Goal: Task Accomplishment & Management: Complete application form

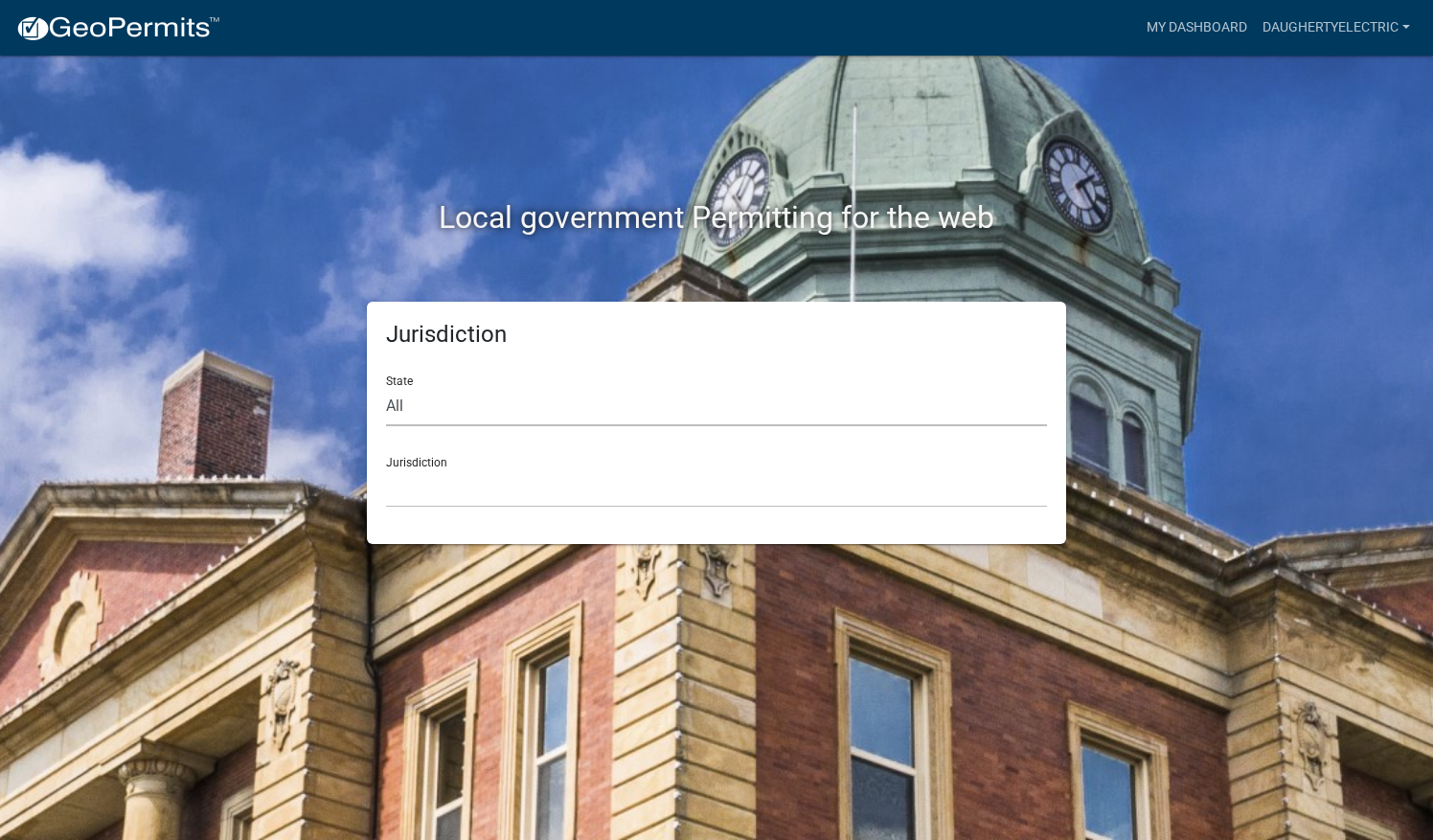
click at [433, 408] on select "All [US_STATE] [US_STATE] [US_STATE] [US_STATE] [US_STATE] [US_STATE] [US_STATE…" at bounding box center [716, 406] width 661 height 39
select select "[US_STATE]"
click at [386, 387] on select "All [US_STATE] [US_STATE] [US_STATE] [US_STATE] [US_STATE] [US_STATE] [US_STATE…" at bounding box center [716, 406] width 661 height 39
click at [455, 502] on select "City of [GEOGRAPHIC_DATA], [US_STATE] City of [GEOGRAPHIC_DATA], [US_STATE] Cit…" at bounding box center [716, 488] width 661 height 39
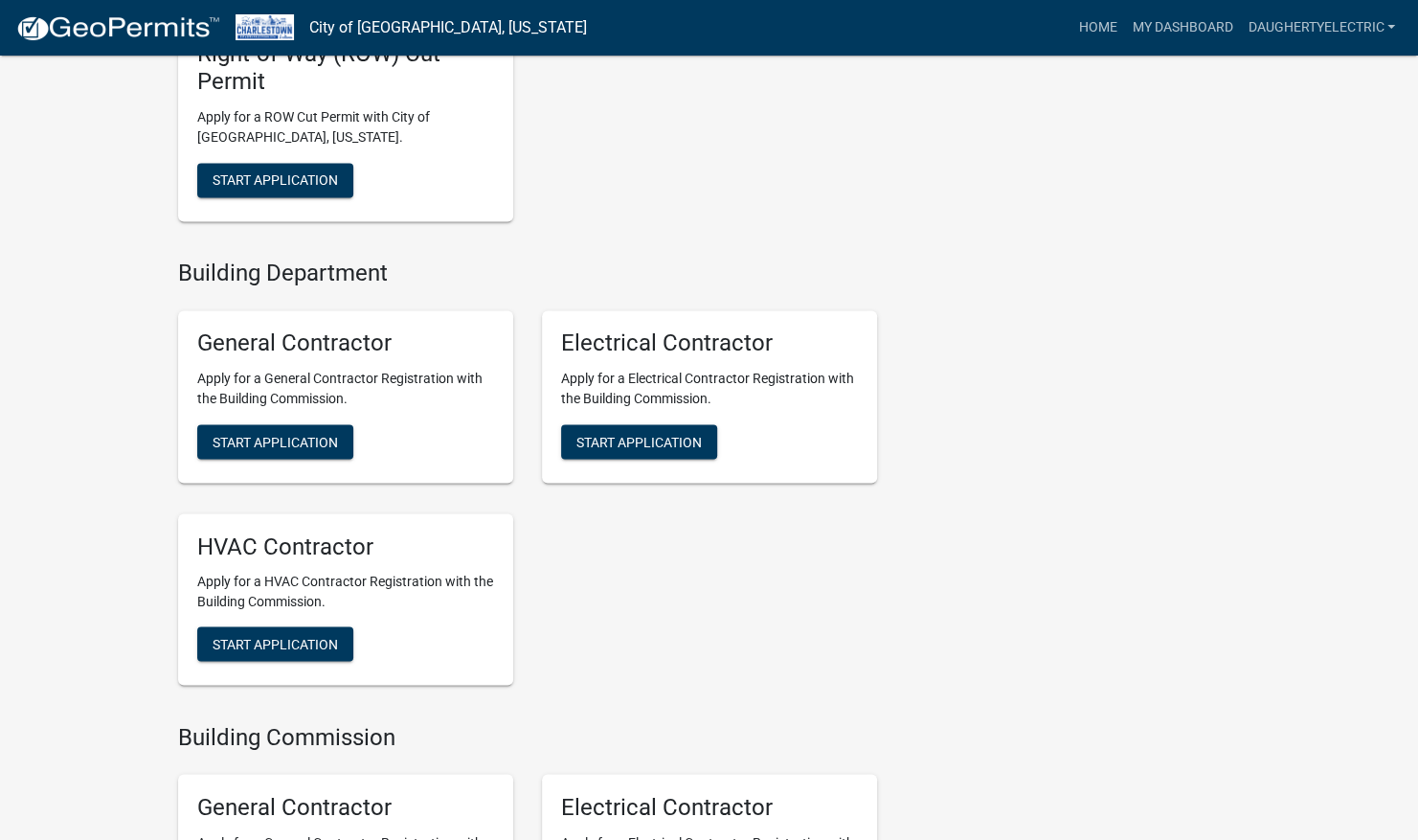
scroll to position [1700, 0]
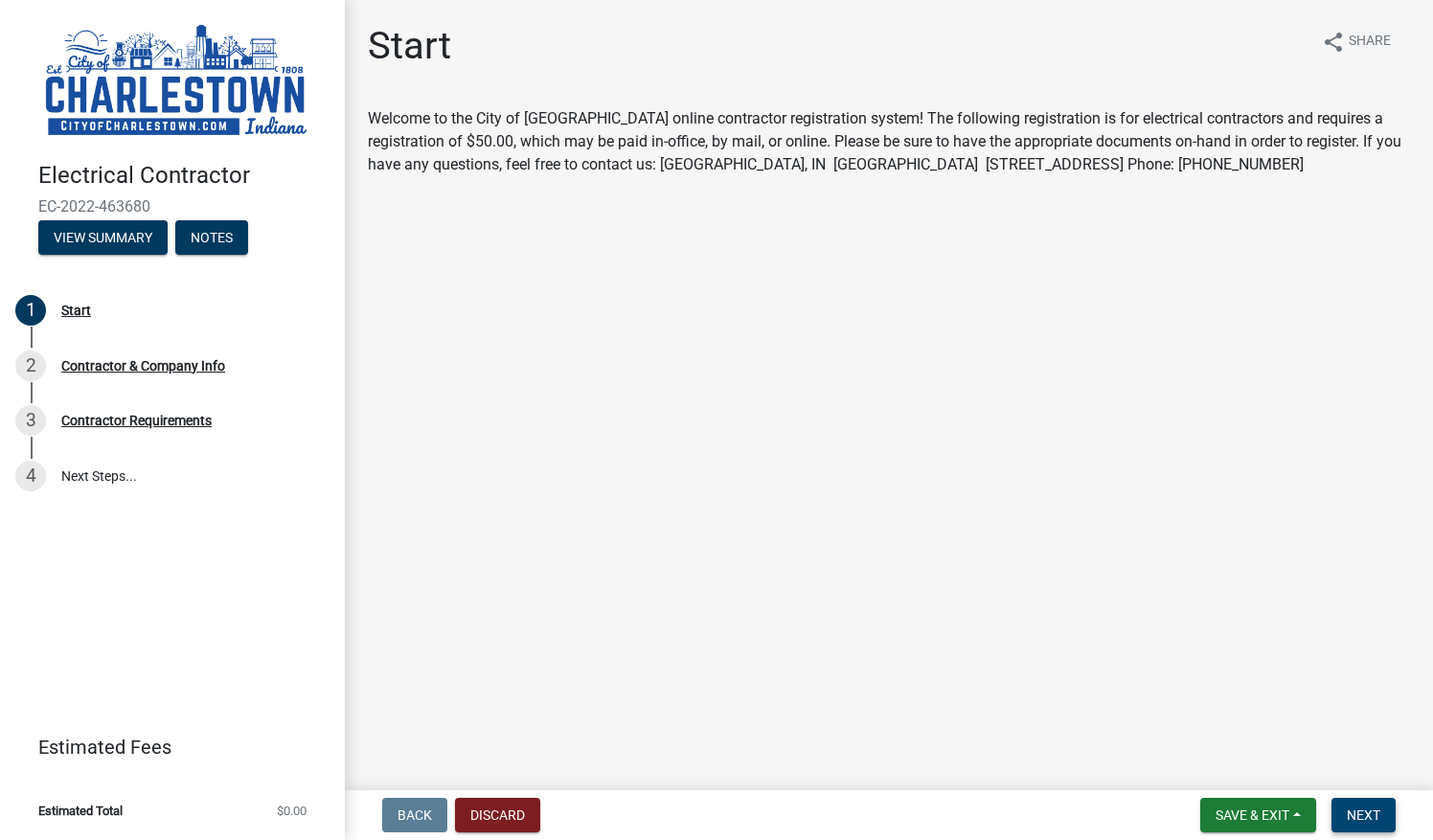
click at [1354, 820] on span "Next" at bounding box center [1364, 815] width 33 height 16
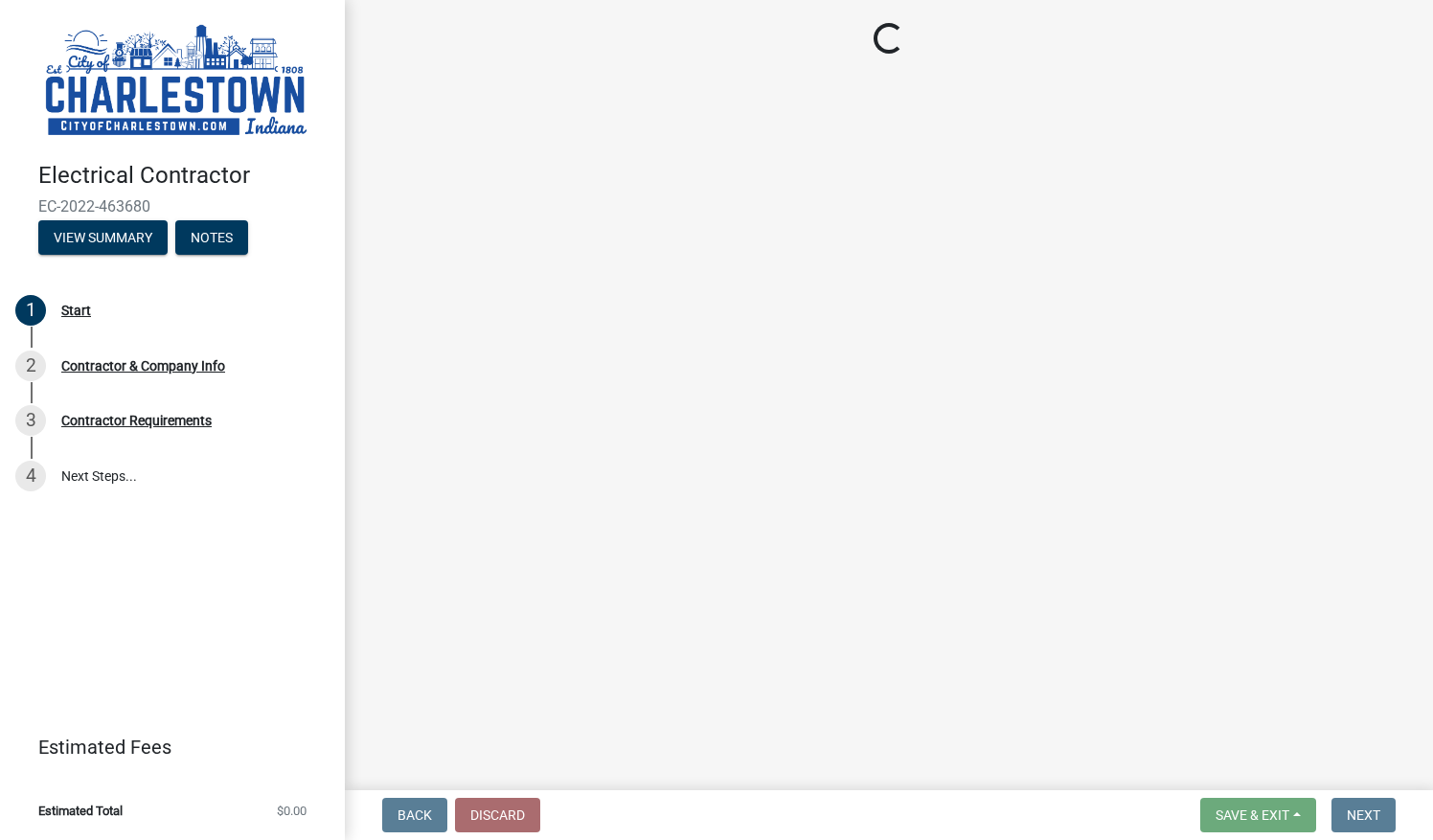
select select "IN"
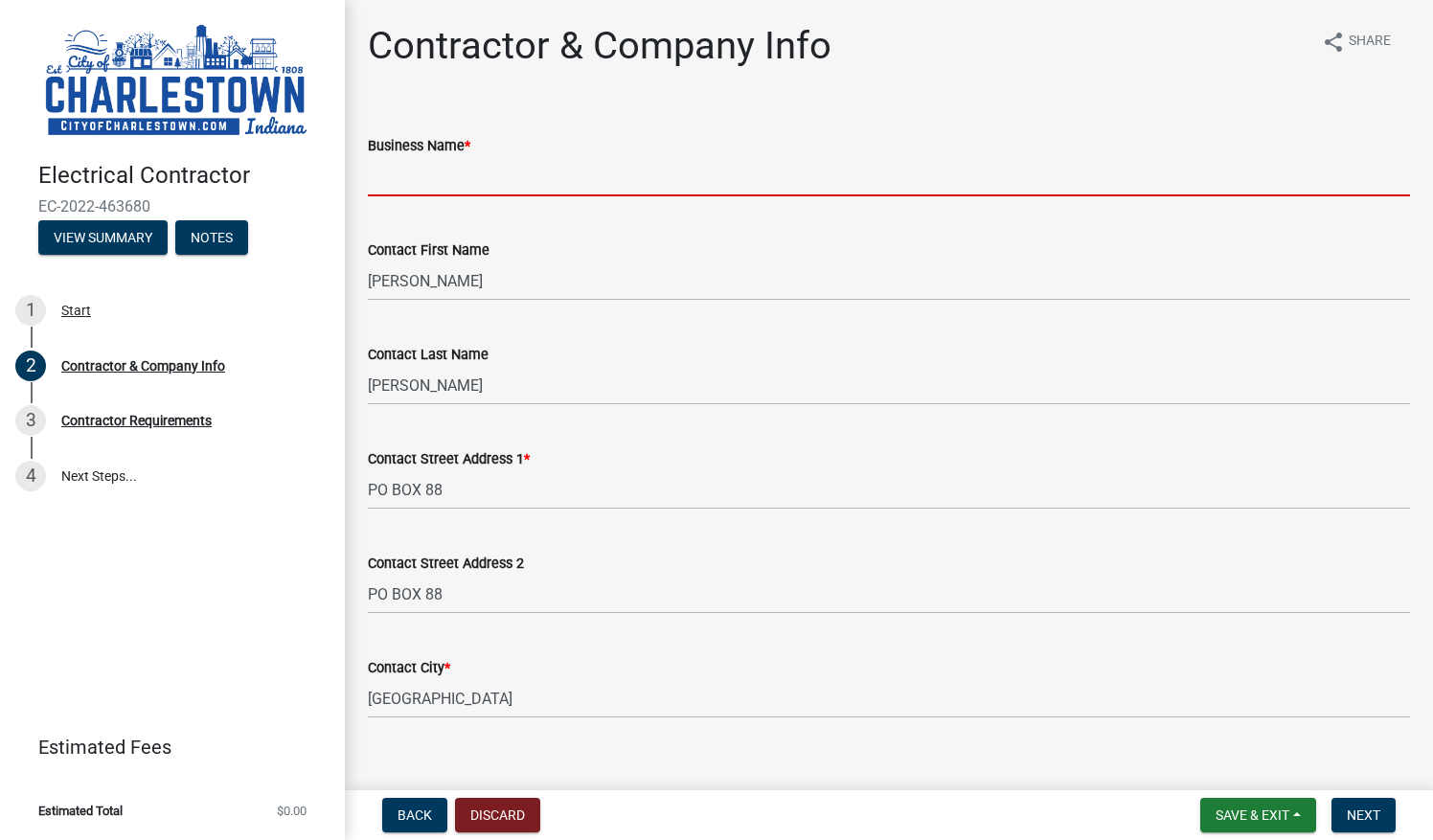
click at [441, 181] on input "Business Name *" at bounding box center [888, 176] width 1042 height 39
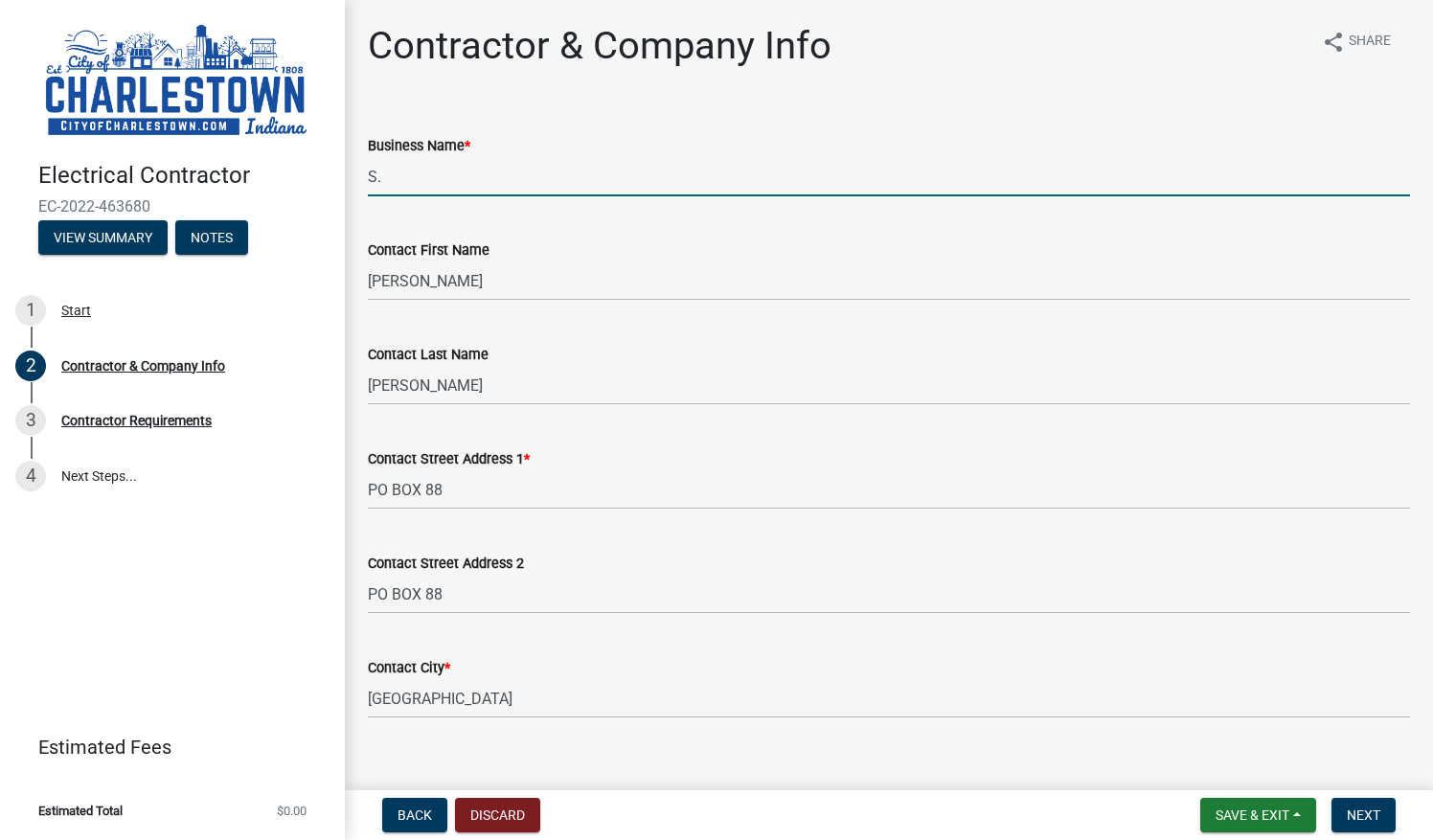
type input "S"
type input "[PERSON_NAME] Electric"
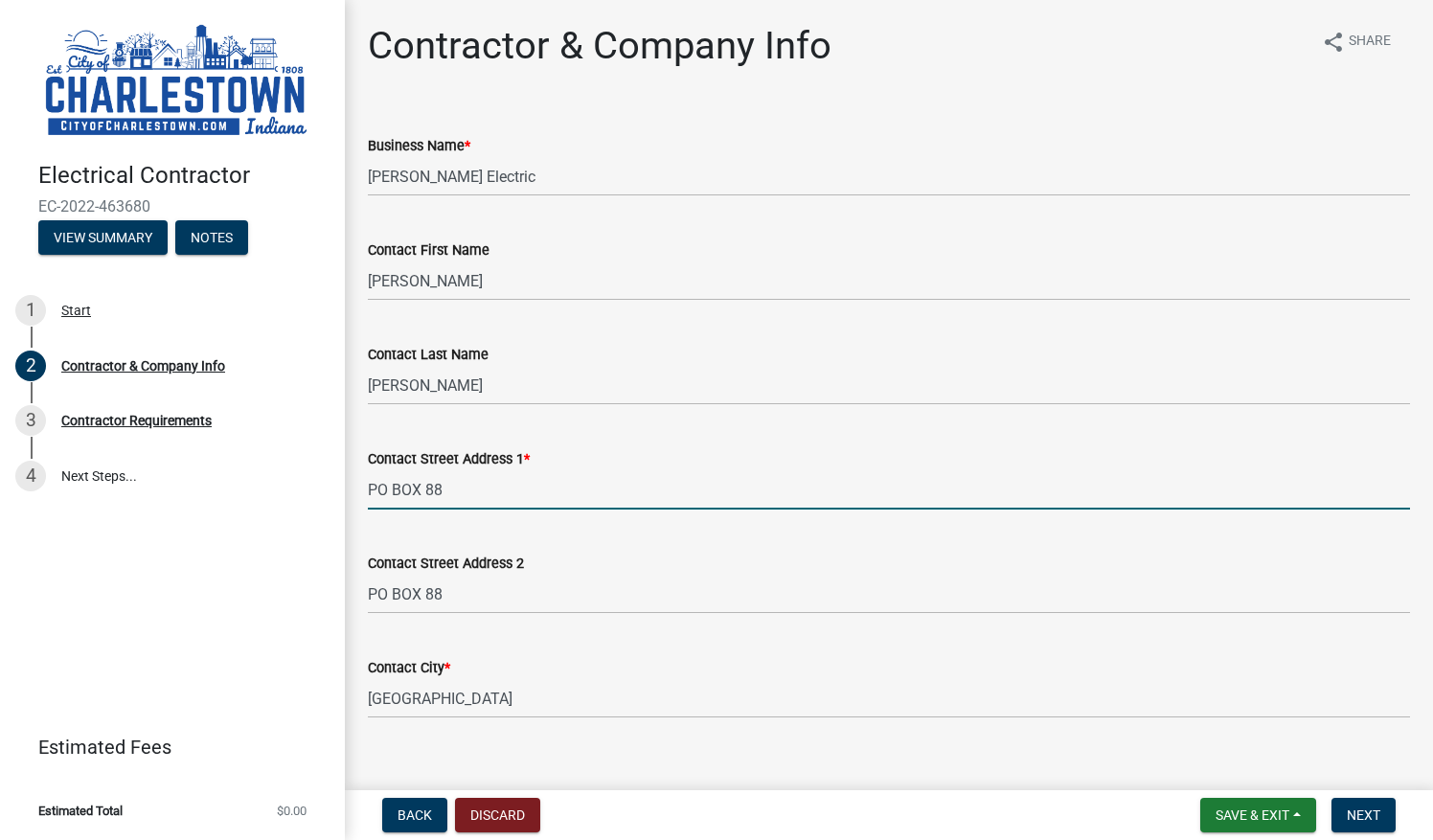
click at [490, 494] on input "PO BOX 88" at bounding box center [888, 489] width 1042 height 39
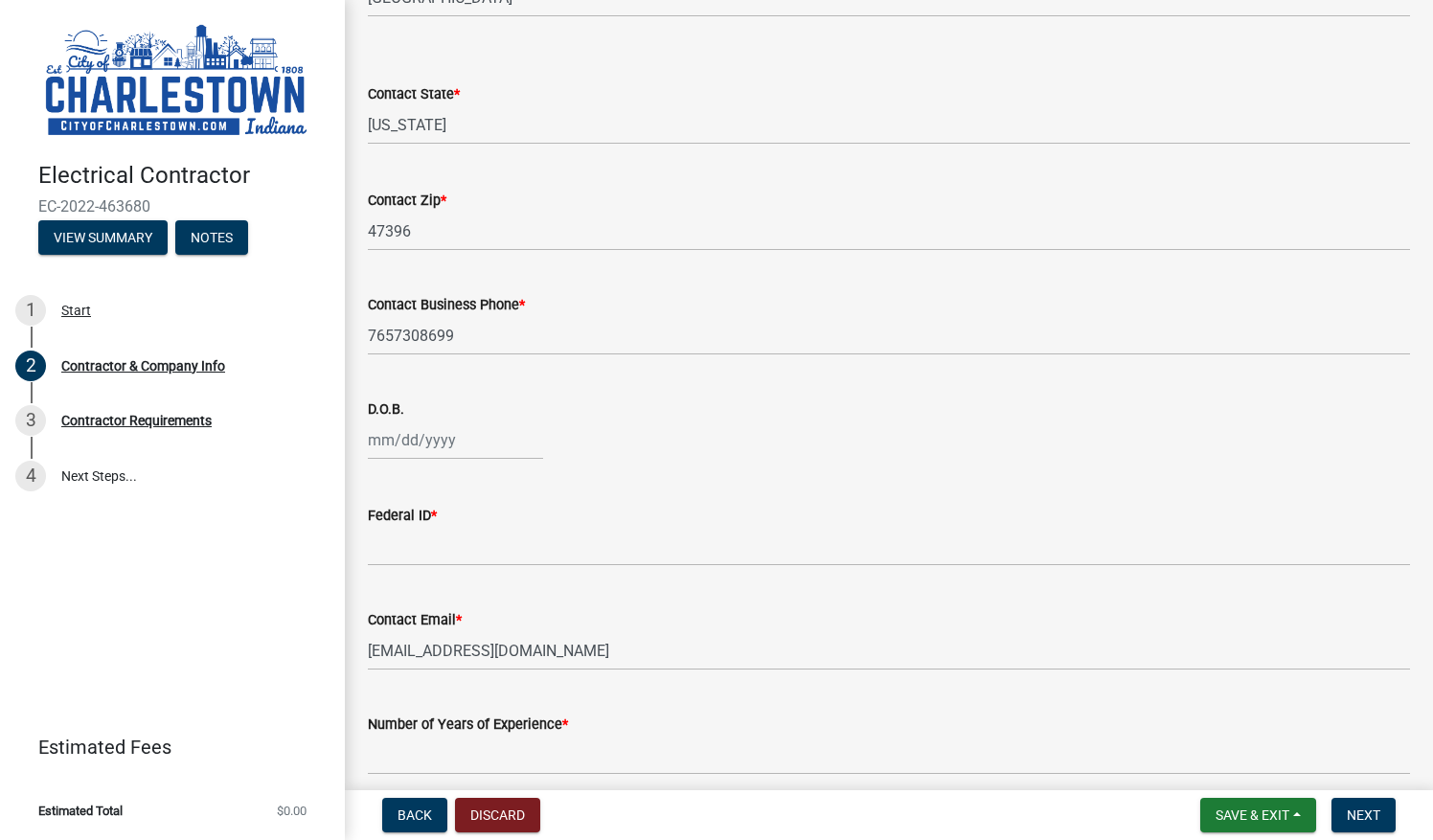
scroll to position [771, 0]
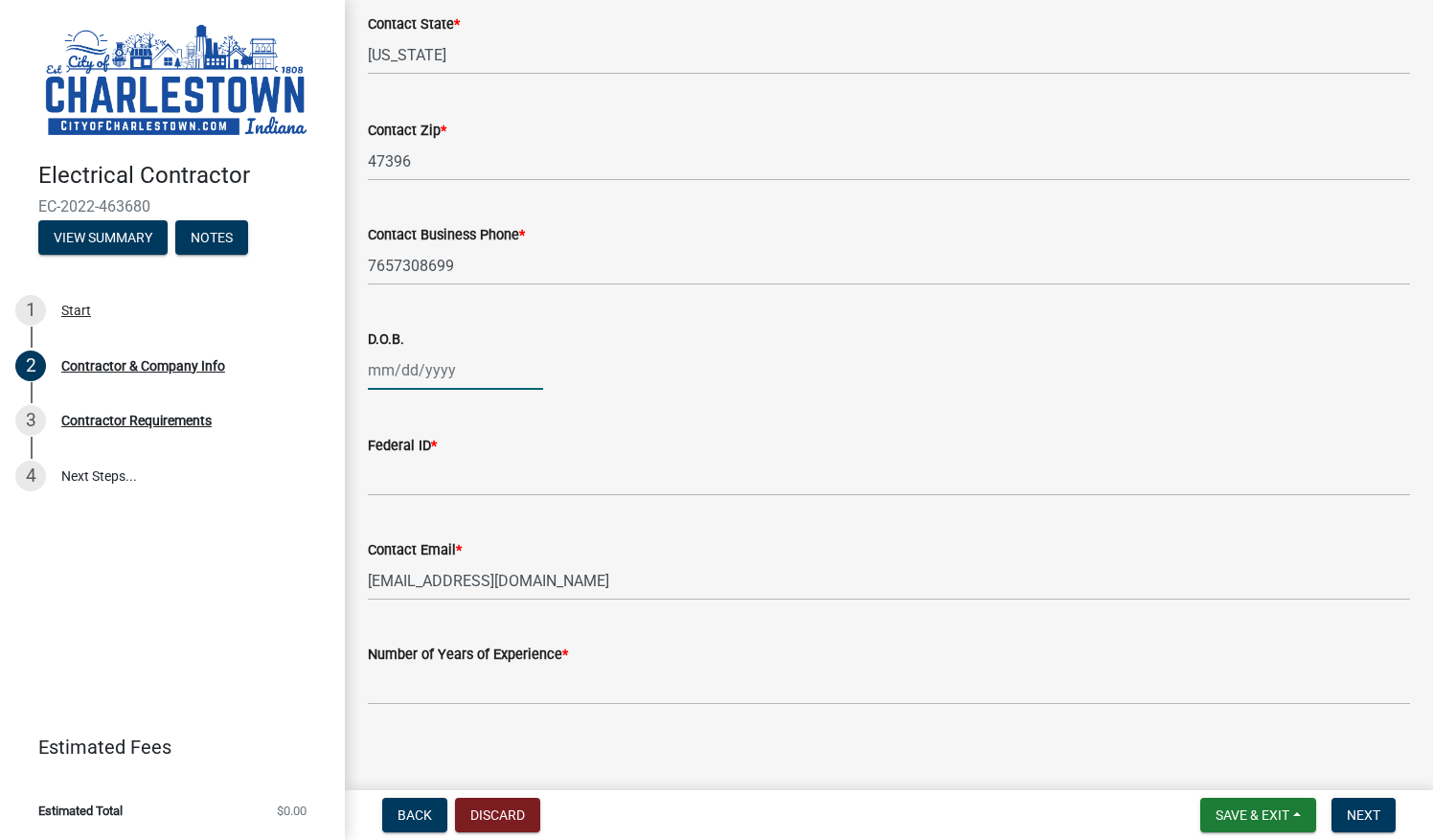
click at [481, 364] on div at bounding box center [455, 370] width 175 height 39
select select "8"
select select "2025"
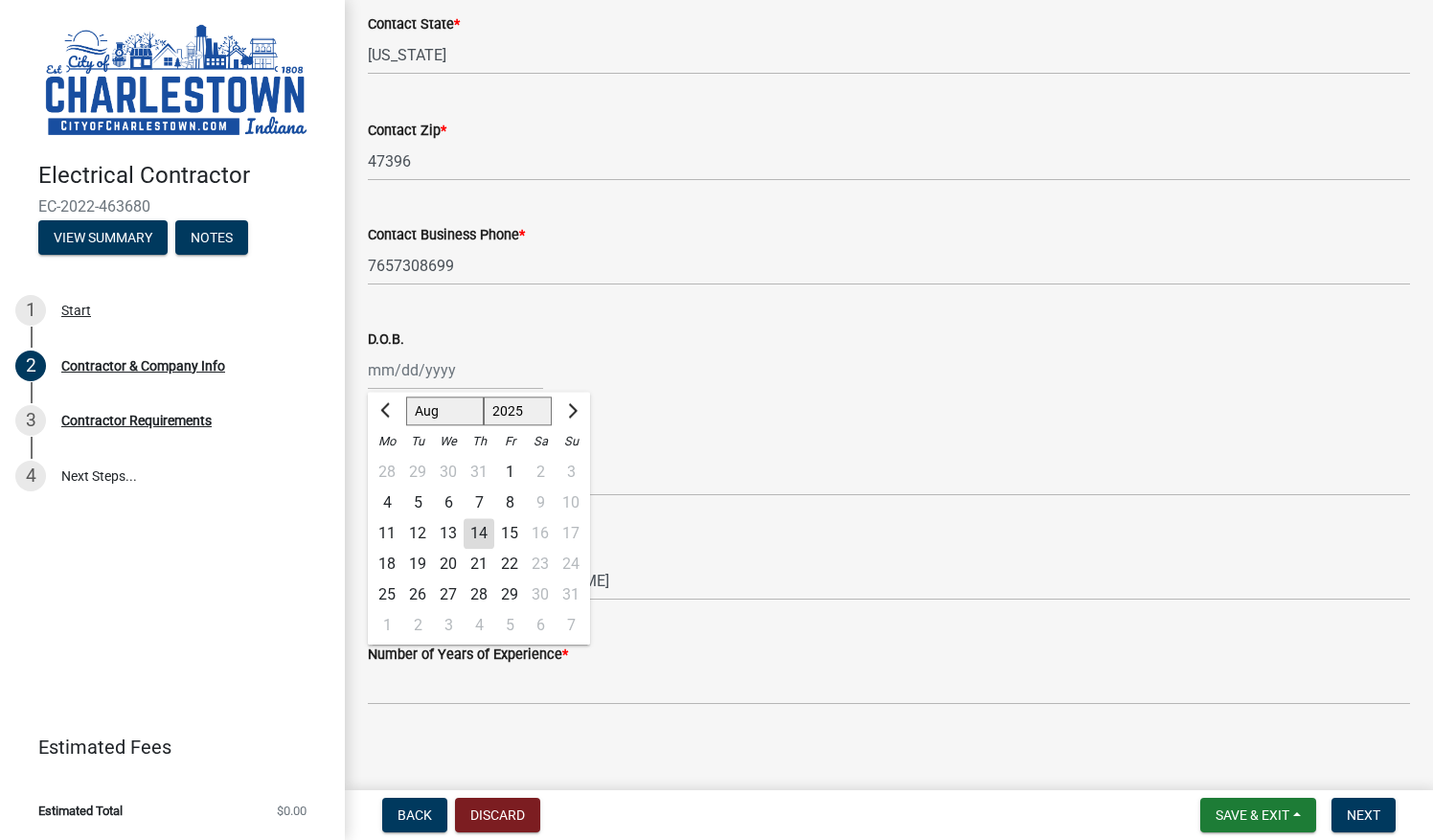
click at [686, 375] on div "[PERSON_NAME] Feb Mar Apr [PERSON_NAME][DATE] Oct Nov [DATE] 1526 1527 1528 152…" at bounding box center [888, 370] width 1042 height 39
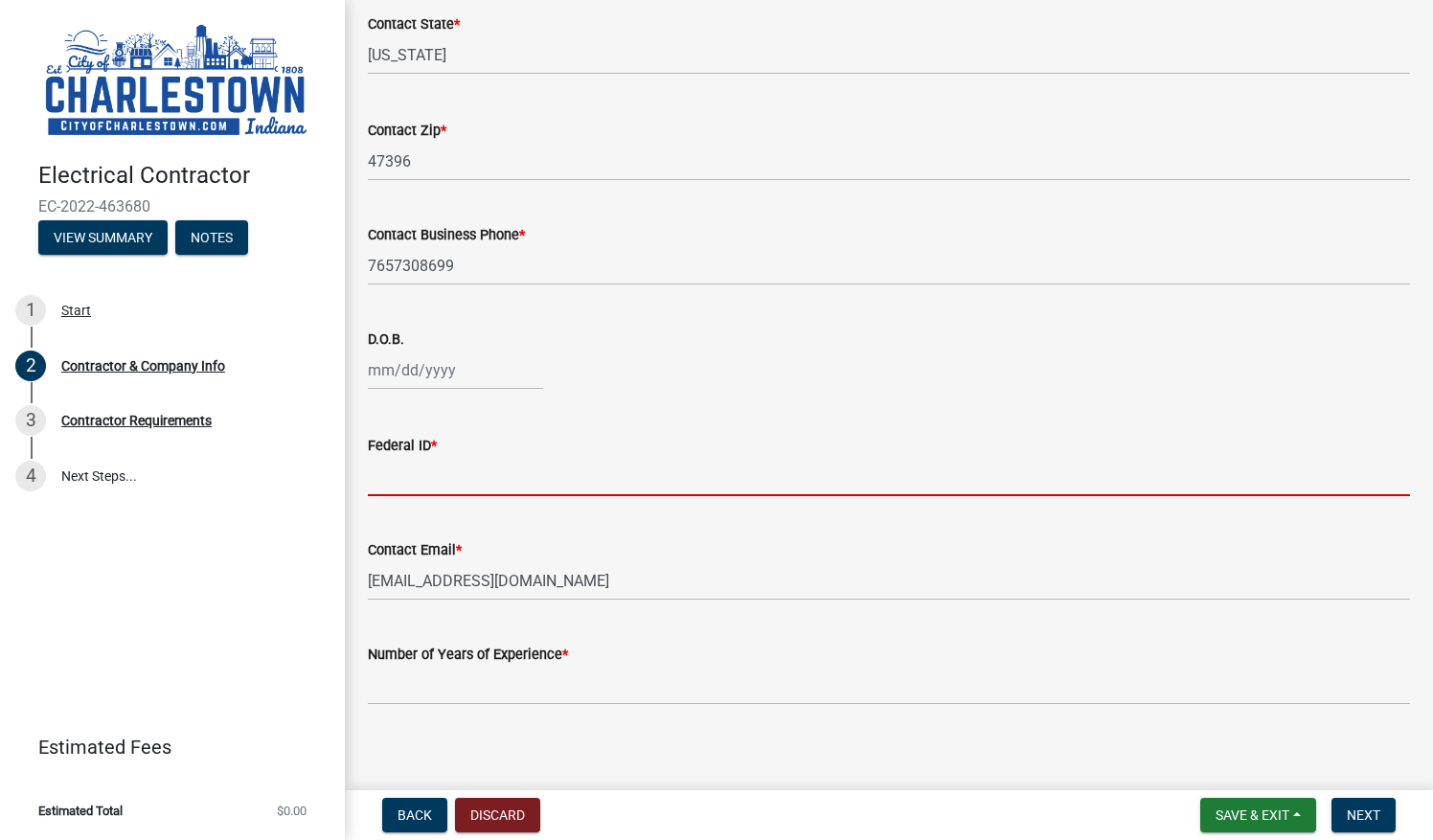
click at [433, 477] on input "Federal ID *" at bounding box center [888, 477] width 1042 height 39
click at [1055, 353] on div at bounding box center [888, 370] width 1042 height 39
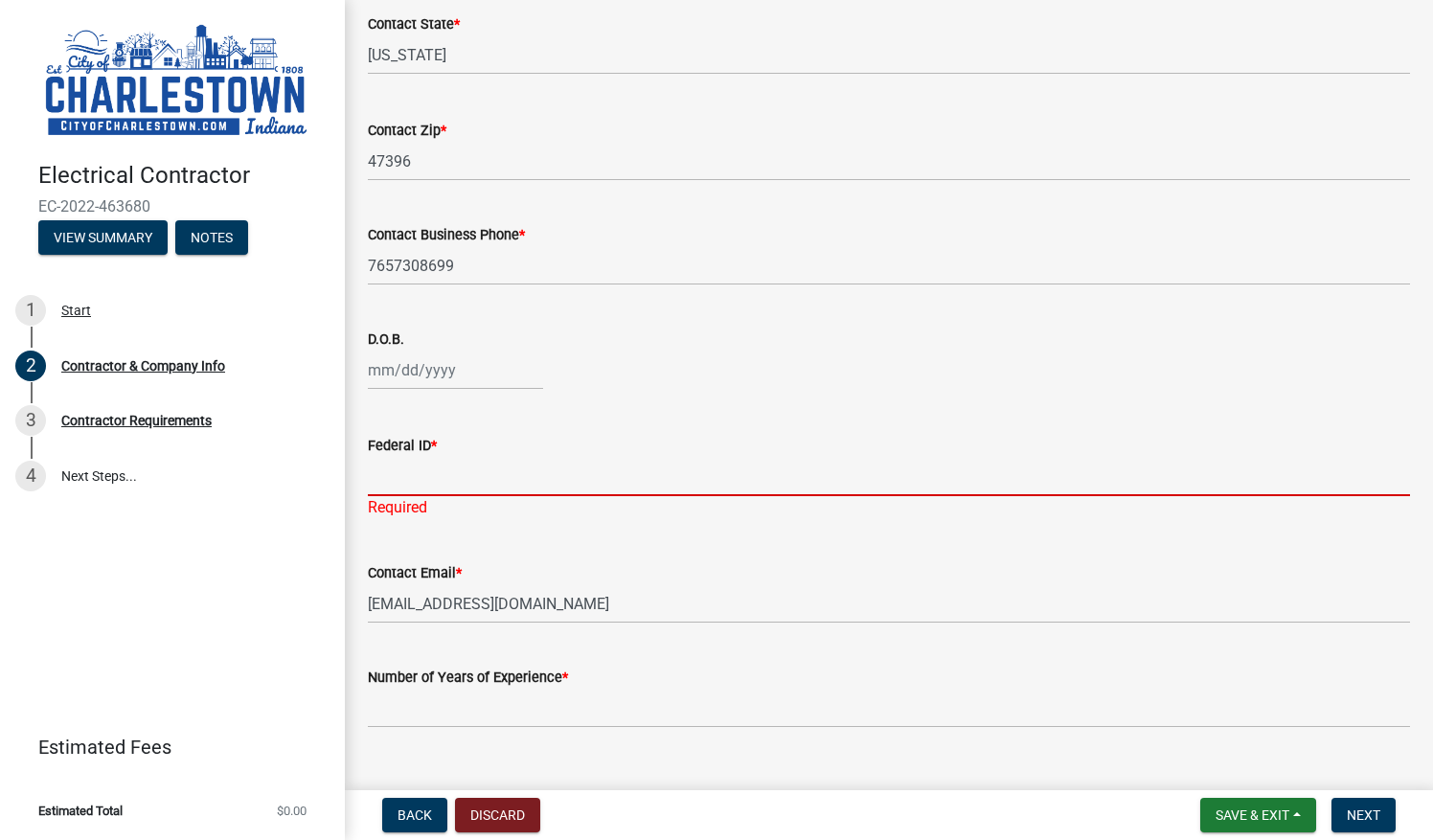
click at [403, 487] on input "Federal ID *" at bounding box center [888, 477] width 1042 height 39
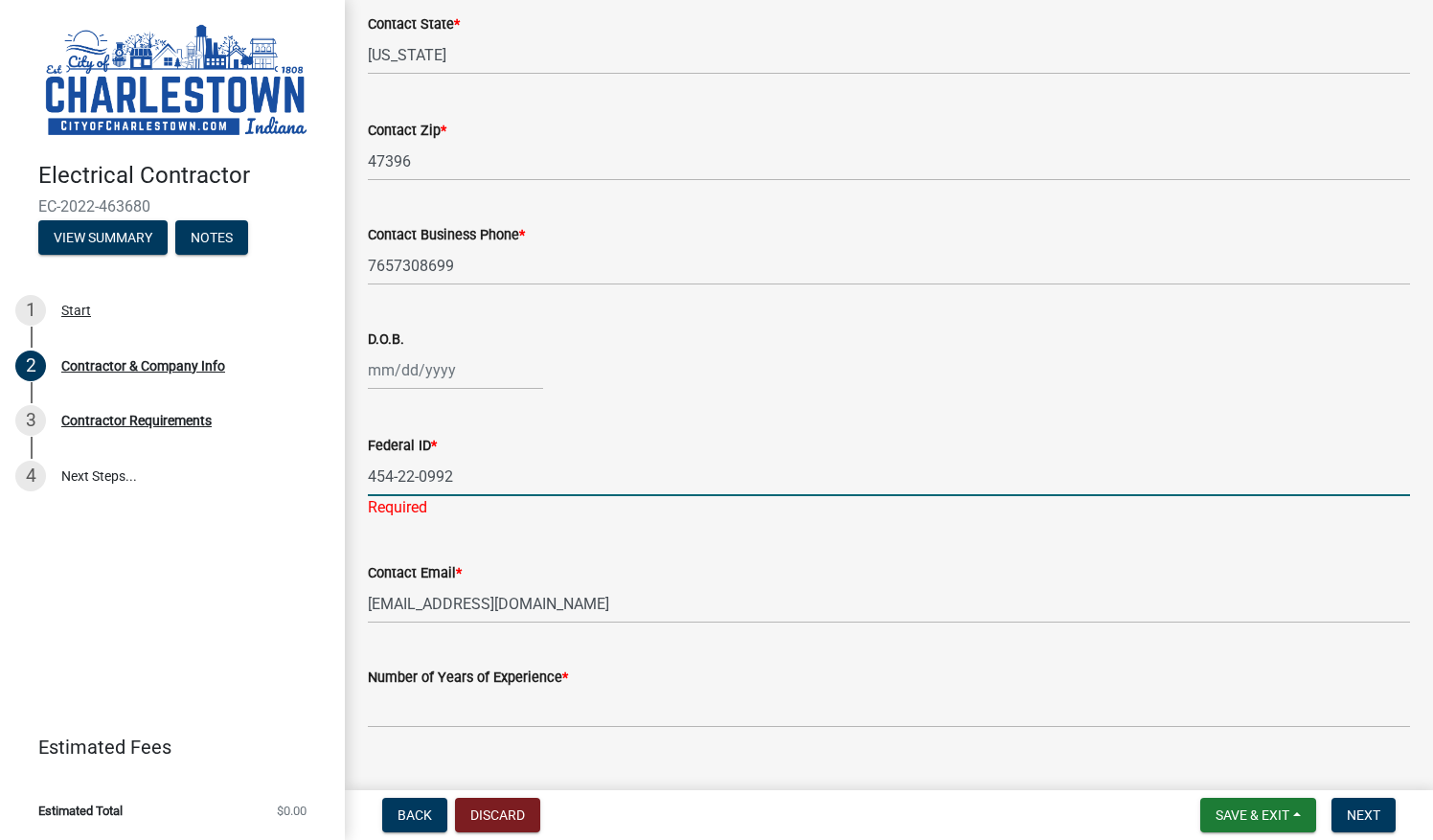
type input "454-22-0992"
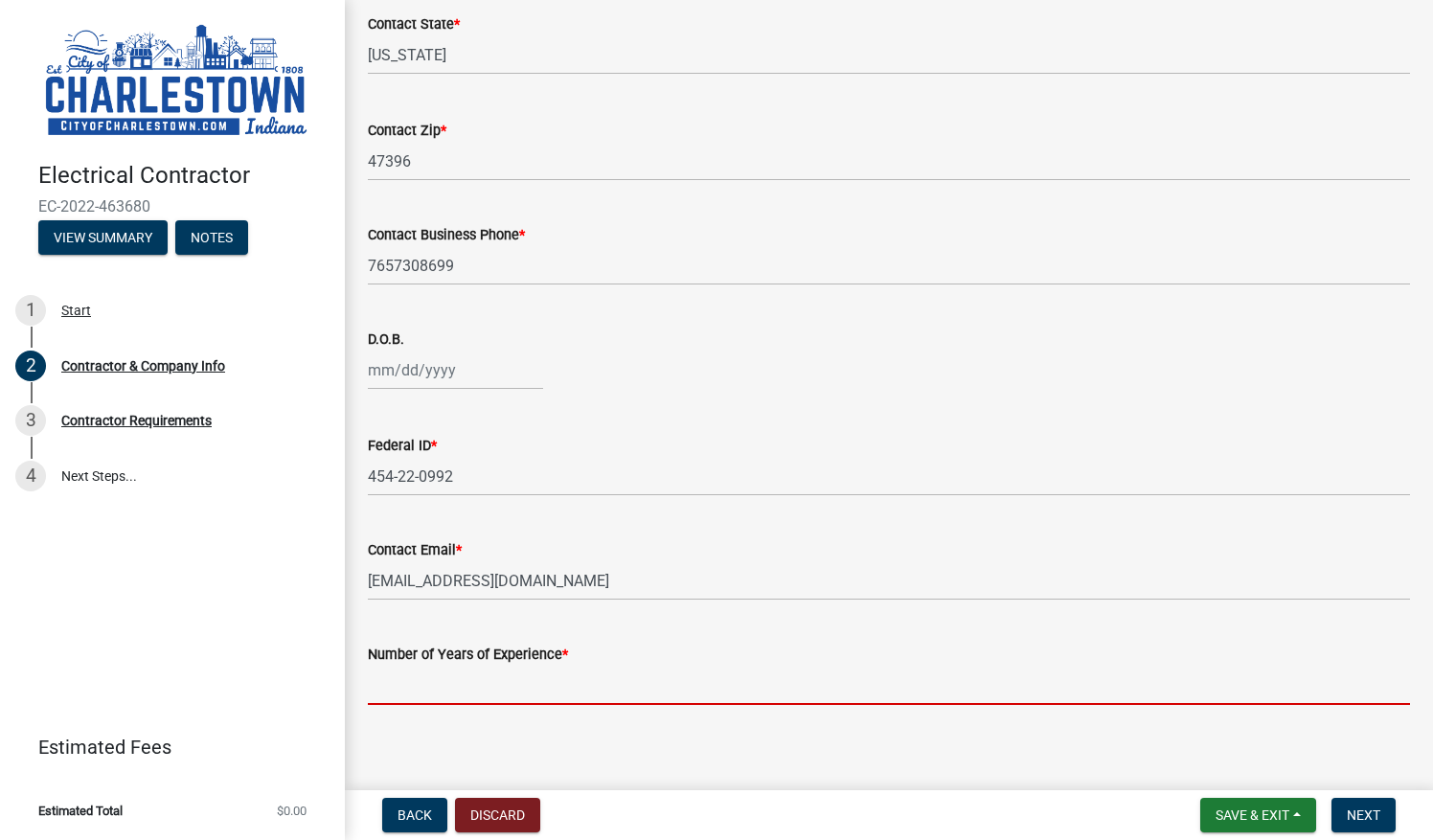
click at [441, 669] on input "Number of Years of Experience *" at bounding box center [888, 685] width 1042 height 39
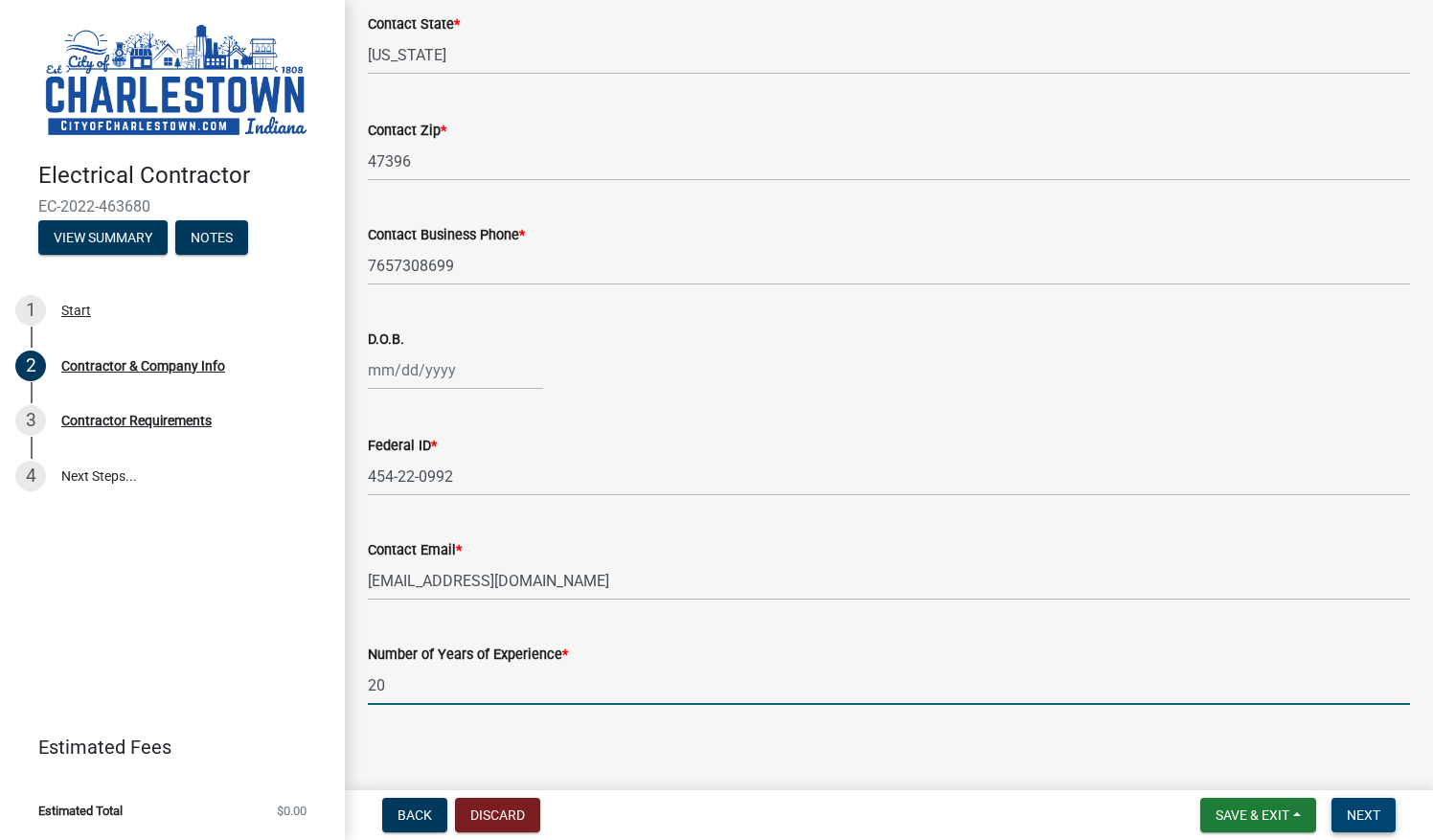
type input "20"
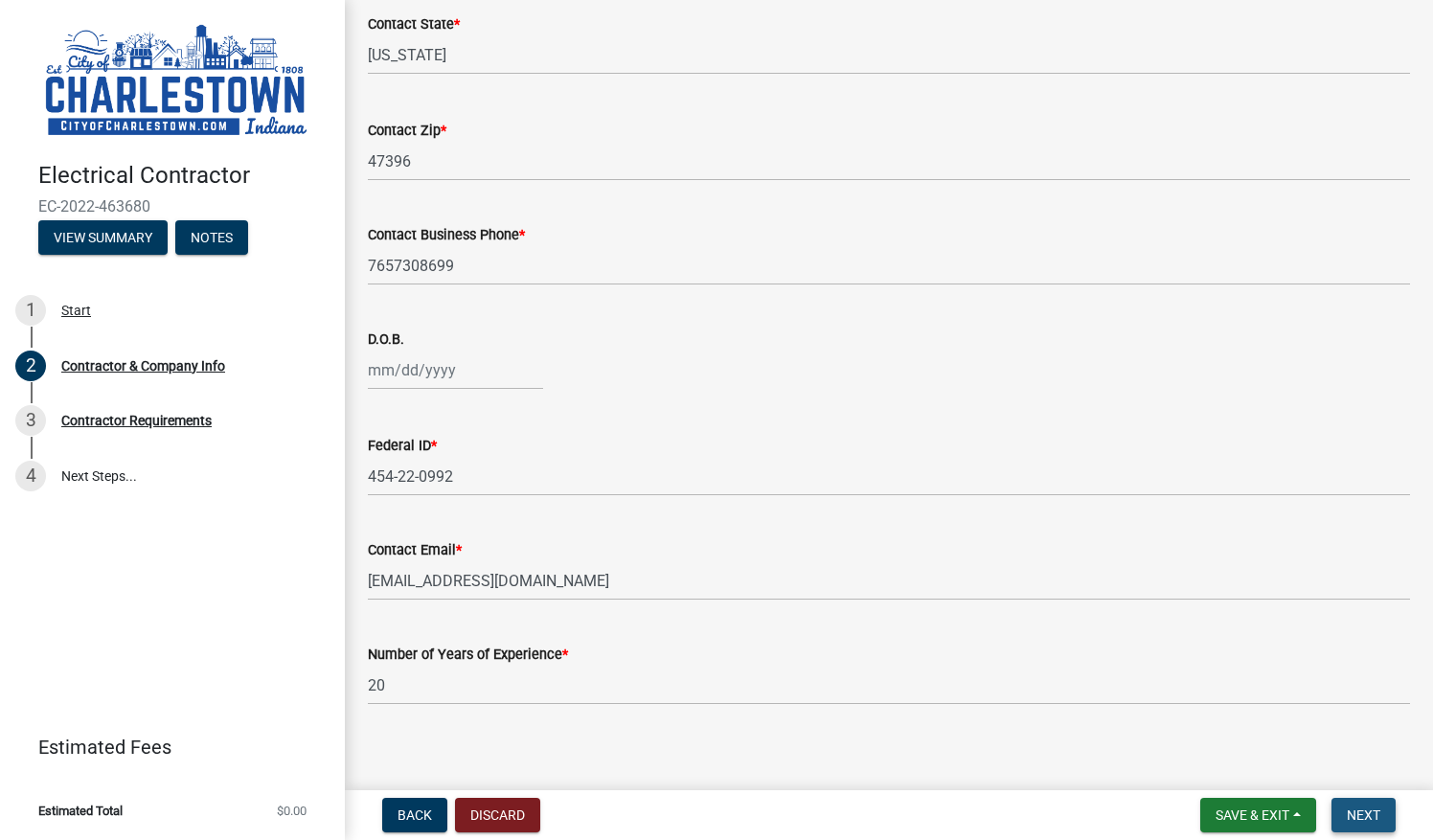
click at [1361, 818] on span "Next" at bounding box center [1364, 815] width 33 height 16
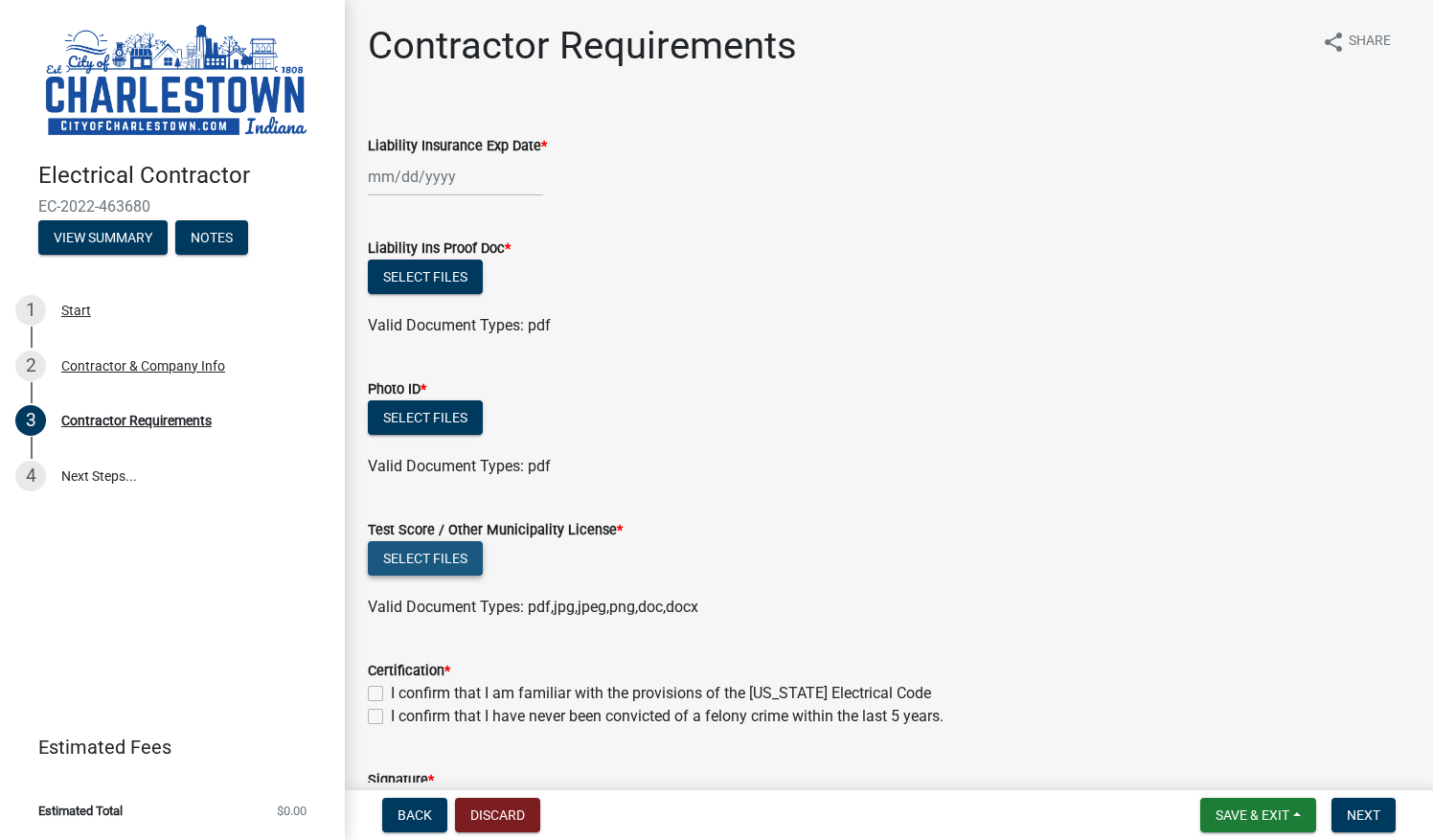
click at [464, 558] on button "Select files" at bounding box center [425, 557] width 115 height 34
click at [1256, 818] on span "Save & Exit" at bounding box center [1253, 815] width 74 height 16
click at [1243, 762] on button "Save & Exit" at bounding box center [1239, 765] width 153 height 46
